Goal: Check status: Check status

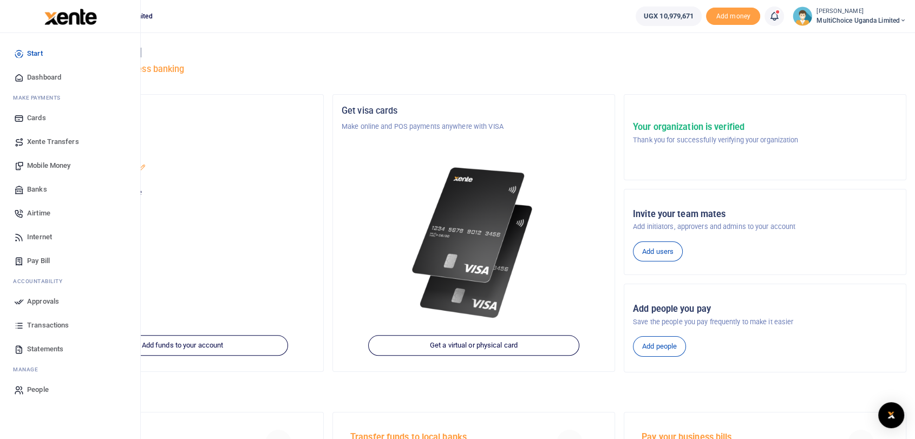
click at [39, 78] on span "Dashboard" at bounding box center [44, 77] width 34 height 11
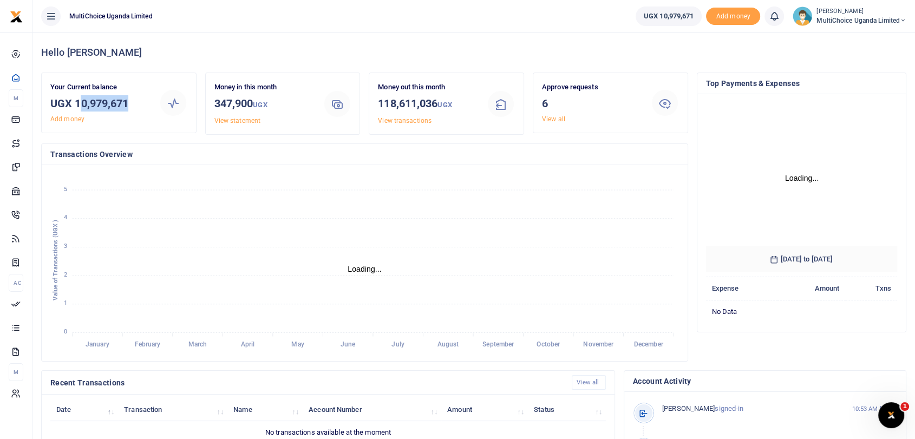
drag, startPoint x: 78, startPoint y: 101, endPoint x: 143, endPoint y: 102, distance: 65.0
click at [143, 102] on h3 "UGX 10,979,671" at bounding box center [100, 103] width 100 height 16
drag, startPoint x: 76, startPoint y: 105, endPoint x: 135, endPoint y: 103, distance: 59.6
click at [135, 103] on h3 "UGX 10,979,671" at bounding box center [100, 103] width 100 height 16
copy h3 "10,979,671"
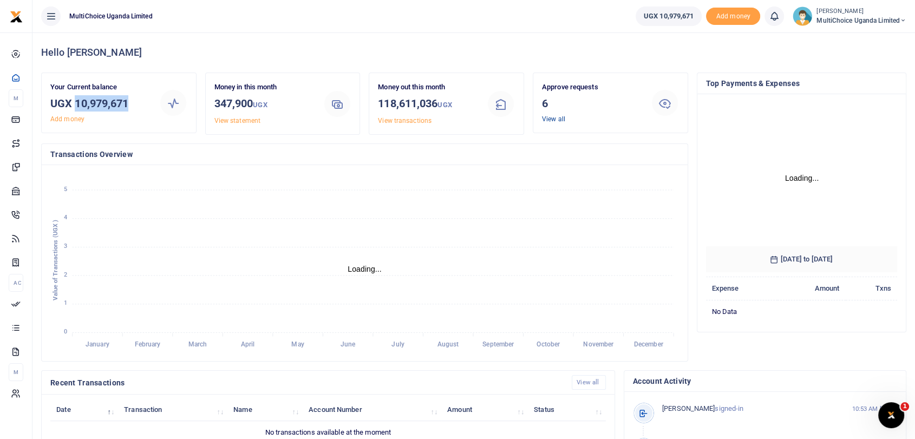
drag, startPoint x: 544, startPoint y: 118, endPoint x: 553, endPoint y: 119, distance: 8.7
click at [544, 119] on link "View all" at bounding box center [553, 119] width 23 height 8
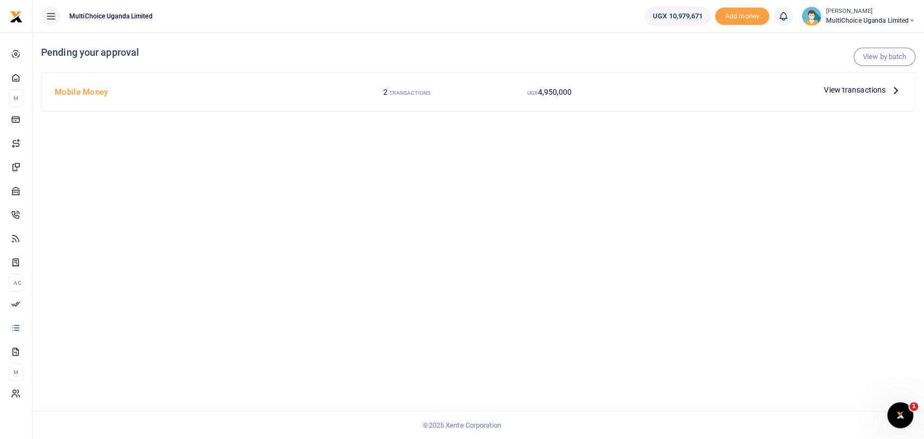
click at [838, 91] on span "View transactions" at bounding box center [855, 90] width 62 height 12
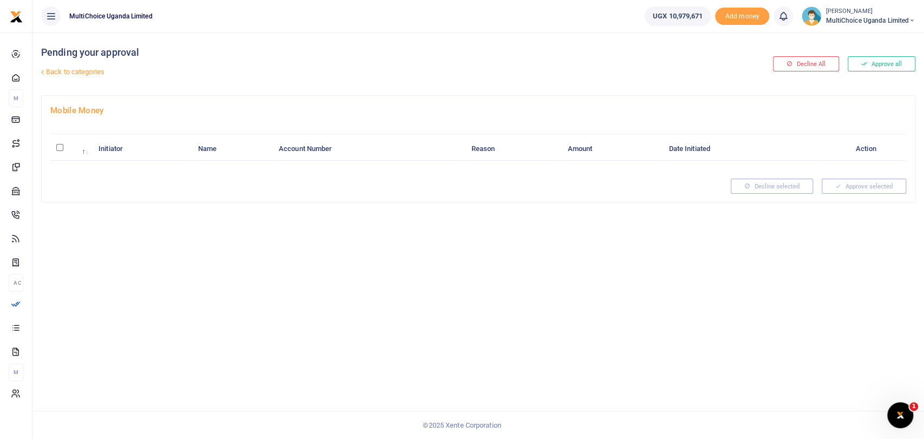
click at [794, 252] on div "Pending your approval Back to categories Decline All Approve all Mobile Money I…" at bounding box center [477, 235] width 891 height 406
click at [847, 16] on span "MultiChoice Uganda Limited" at bounding box center [870, 21] width 90 height 10
click at [858, 40] on link "Switch accounts" at bounding box center [865, 39] width 95 height 15
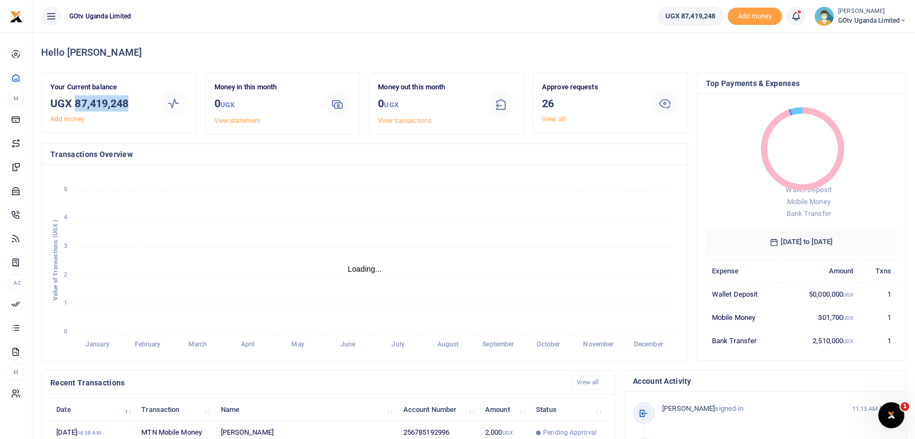
drag, startPoint x: 74, startPoint y: 105, endPoint x: 136, endPoint y: 108, distance: 62.3
click at [136, 108] on h3 "UGX 87,419,248" at bounding box center [100, 103] width 100 height 16
copy h3 "87,419,248"
